Goal: Book appointment/travel/reservation

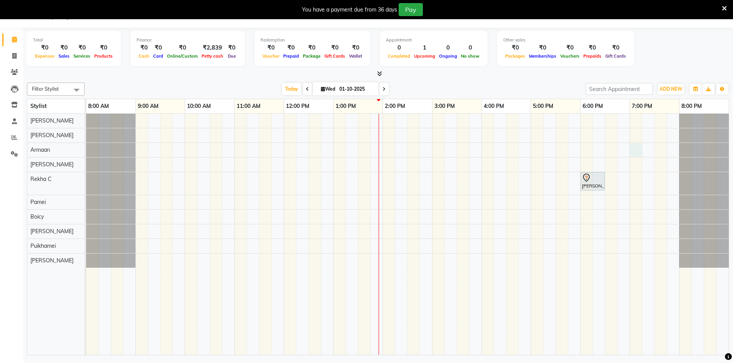
click at [637, 153] on div "[PERSON_NAME], TK01, 06:00 PM-06:30 PM, Beauty Essentials - Full Legs Brighteni…" at bounding box center [407, 235] width 642 height 242
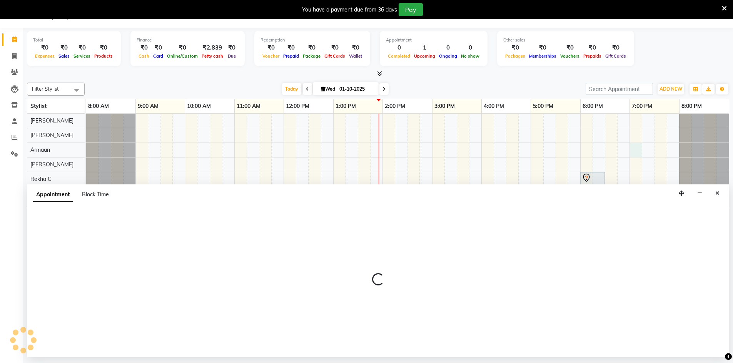
select select "88606"
select select "1140"
select select "tentative"
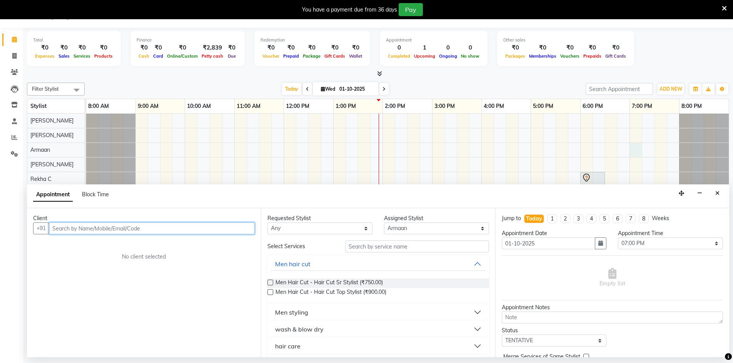
click at [76, 231] on input "text" at bounding box center [152, 229] width 206 height 12
type input "9159669537"
click at [238, 229] on span "Add Client" at bounding box center [239, 228] width 26 height 7
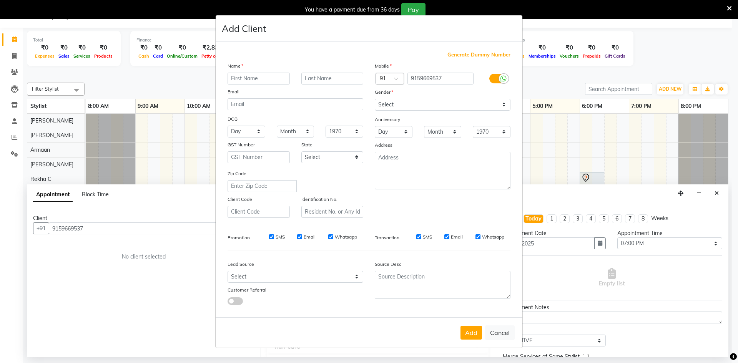
click at [247, 82] on input "text" at bounding box center [259, 79] width 62 height 12
type input "[PERSON_NAME]"
click at [343, 79] on input "text" at bounding box center [333, 79] width 62 height 12
type input "A"
drag, startPoint x: 263, startPoint y: 78, endPoint x: 235, endPoint y: 83, distance: 28.5
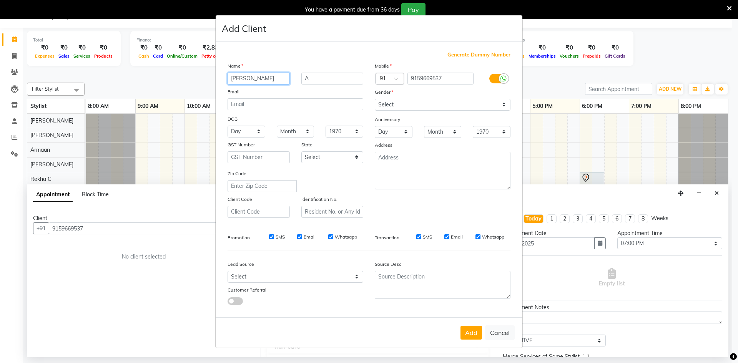
click at [235, 83] on input "[PERSON_NAME]" at bounding box center [259, 79] width 62 height 12
type input "A"
type input "[PERSON_NAME]"
click at [506, 105] on select "Select [DEMOGRAPHIC_DATA] [DEMOGRAPHIC_DATA] Other Prefer Not To Say" at bounding box center [443, 105] width 136 height 12
select select "[DEMOGRAPHIC_DATA]"
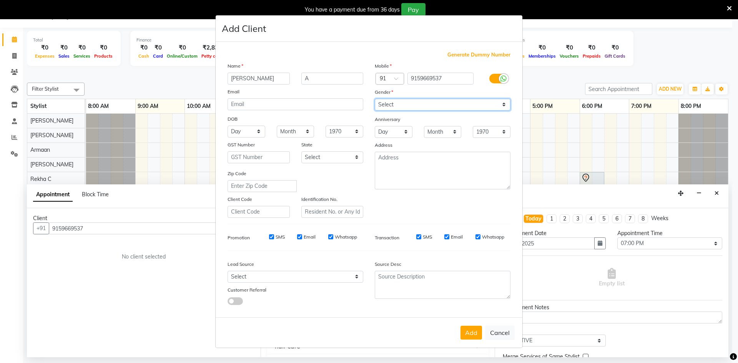
click at [375, 99] on select "Select [DEMOGRAPHIC_DATA] [DEMOGRAPHIC_DATA] Other Prefer Not To Say" at bounding box center [443, 105] width 136 height 12
click at [476, 334] on button "Add" at bounding box center [472, 333] width 22 height 14
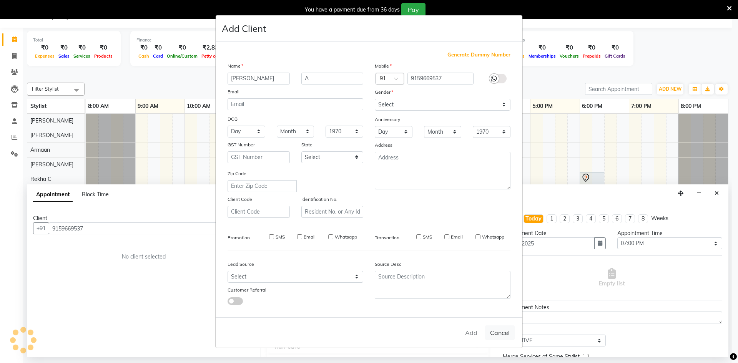
select select
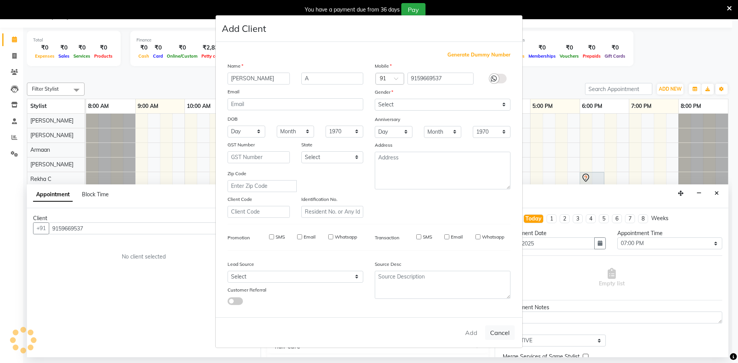
select select
checkbox input "false"
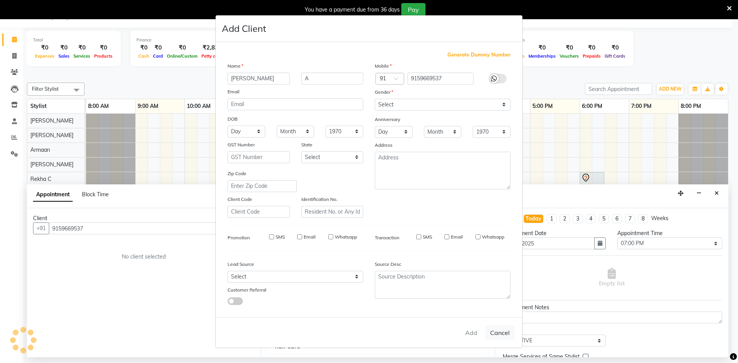
checkbox input "false"
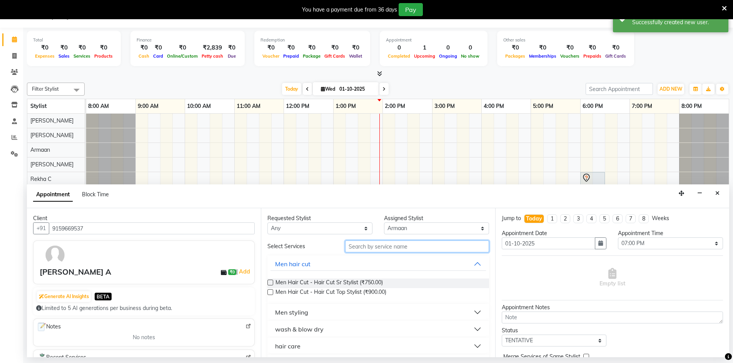
click at [410, 248] on input "text" at bounding box center [417, 247] width 144 height 12
type input "hair"
click at [322, 282] on span "Men Hair Cut - Hair Cut Sr Stylist (₹750.00)" at bounding box center [328, 284] width 107 height 10
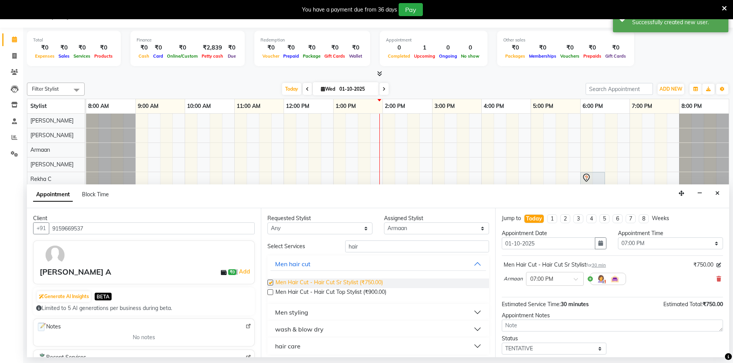
checkbox input "false"
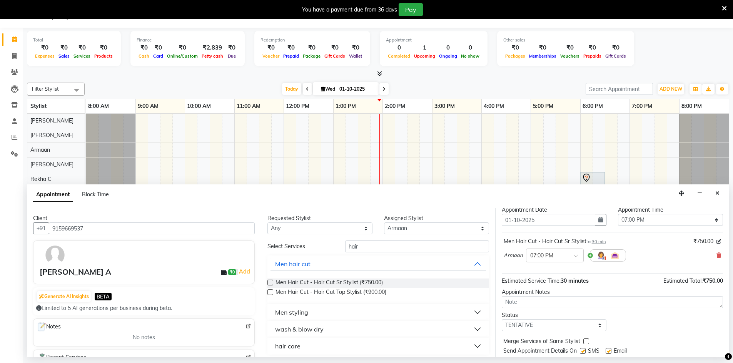
scroll to position [46, 0]
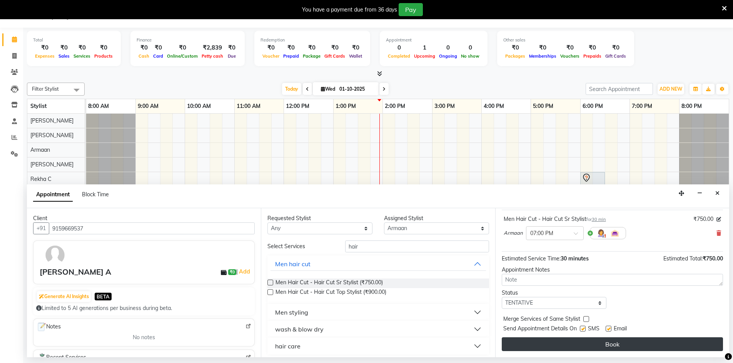
click at [560, 339] on button "Book" at bounding box center [612, 345] width 221 height 14
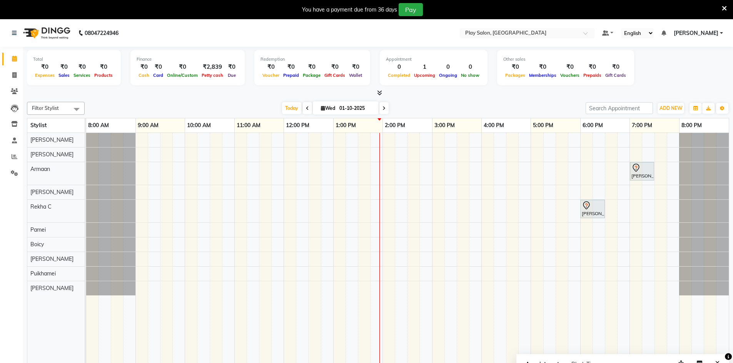
scroll to position [19, 0]
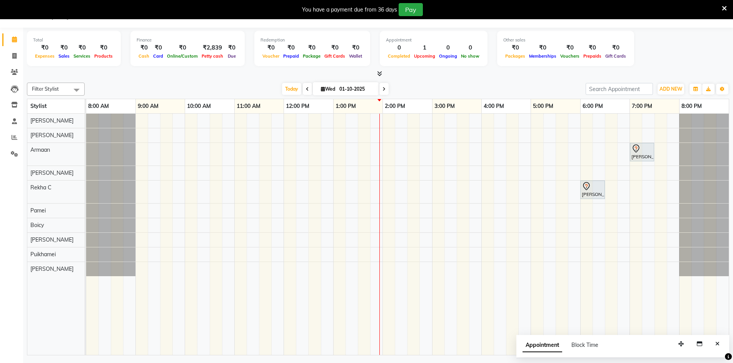
click at [307, 87] on span at bounding box center [307, 89] width 9 height 12
type input "[DATE]"
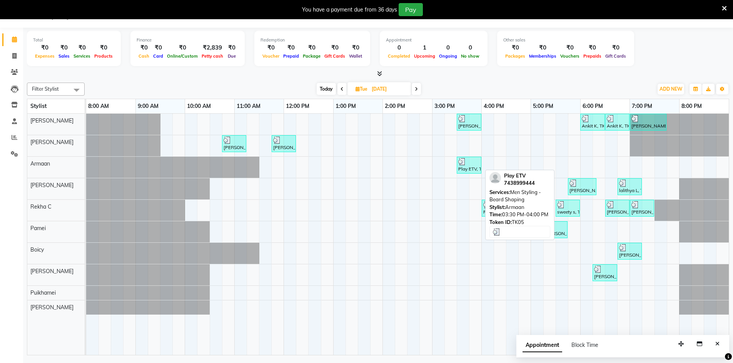
click at [472, 164] on div at bounding box center [469, 162] width 22 height 8
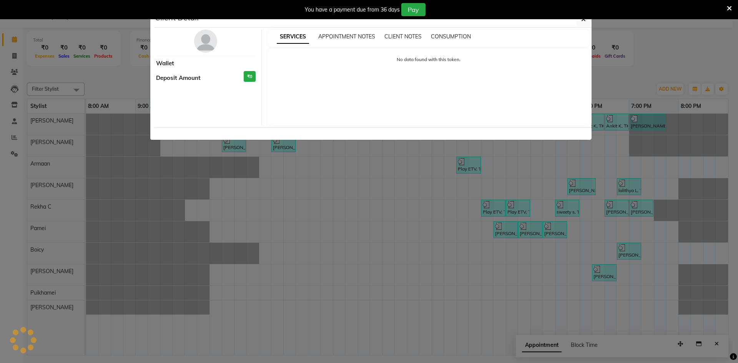
select select "3"
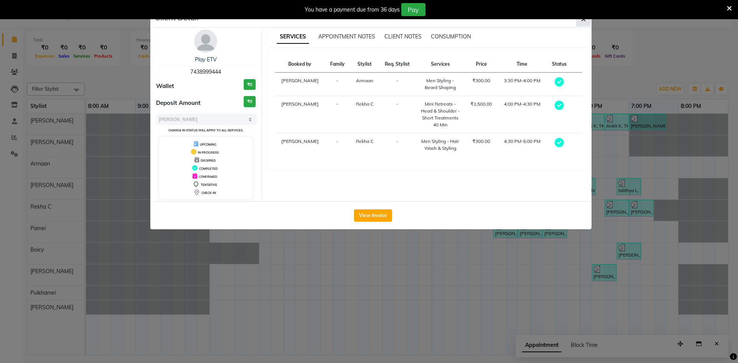
click at [581, 20] on button "button" at bounding box center [584, 19] width 15 height 15
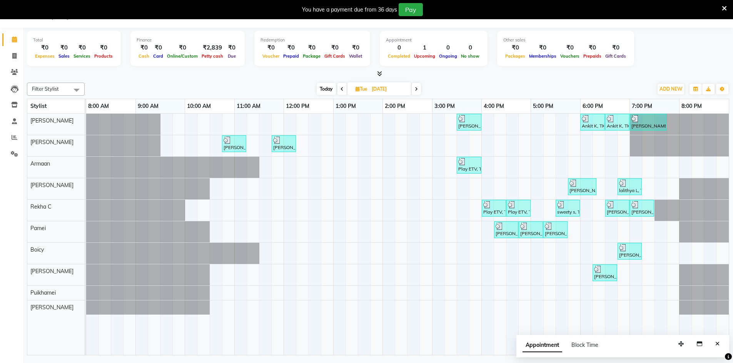
click at [417, 86] on span at bounding box center [416, 89] width 9 height 12
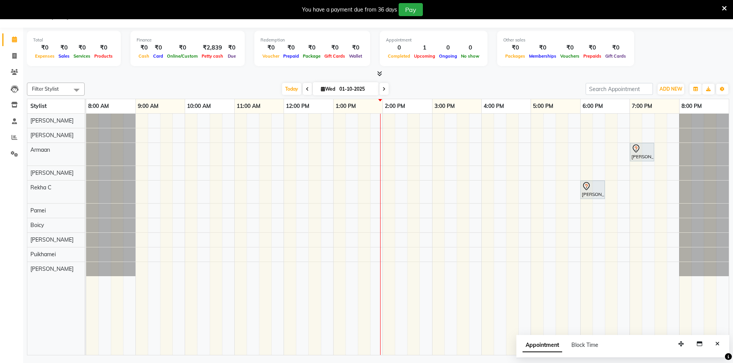
click at [382, 93] on span at bounding box center [383, 89] width 9 height 12
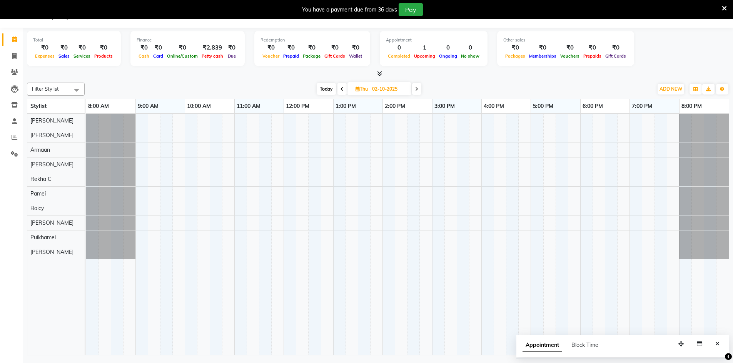
click at [337, 91] on span at bounding box center [341, 89] width 9 height 12
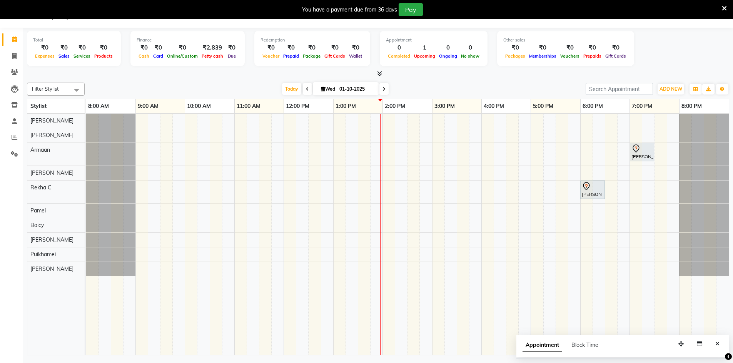
click at [385, 91] on span at bounding box center [383, 89] width 9 height 12
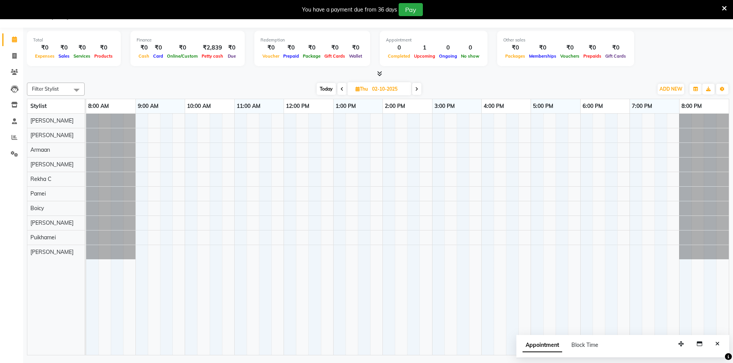
click at [420, 88] on span at bounding box center [416, 89] width 9 height 12
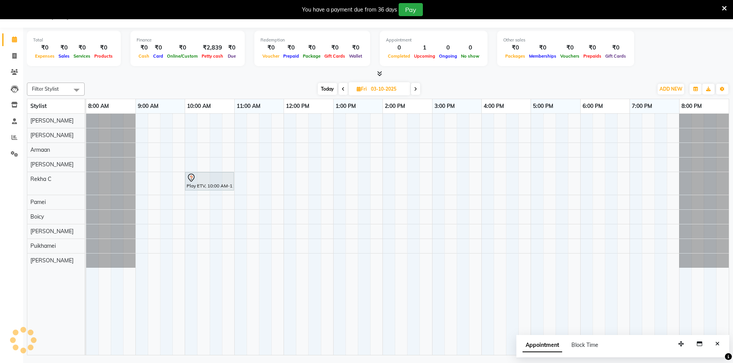
click at [413, 86] on span at bounding box center [415, 89] width 9 height 12
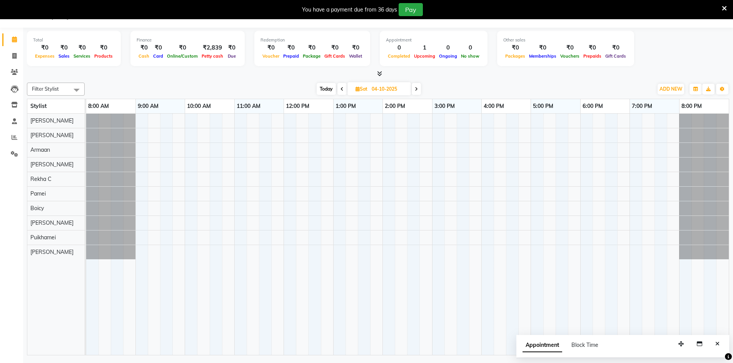
click at [415, 84] on span at bounding box center [416, 89] width 9 height 12
drag, startPoint x: 415, startPoint y: 84, endPoint x: 330, endPoint y: 88, distance: 85.1
click at [330, 88] on span "Today" at bounding box center [325, 89] width 19 height 12
type input "01-10-2025"
